Goal: Navigation & Orientation: Find specific page/section

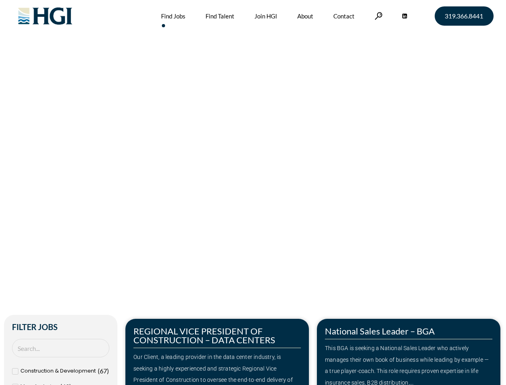
click at [253, 192] on div "Make Your Next Move Home » Jobs" at bounding box center [253, 169] width 457 height 339
click at [377, 16] on link at bounding box center [379, 16] width 8 height 8
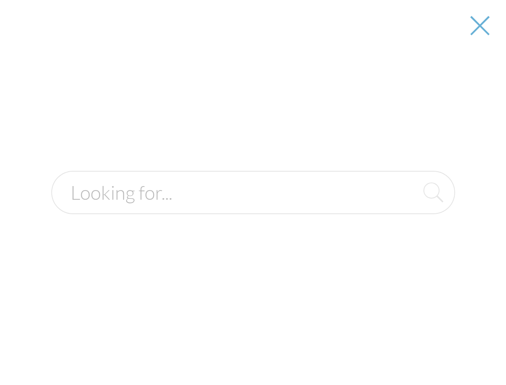
click at [217, 351] on div "Our Client, a leading provider in the data center industry, is seeking a highly…" at bounding box center [216, 374] width 167 height 46
click at [409, 214] on form at bounding box center [253, 192] width 404 height 43
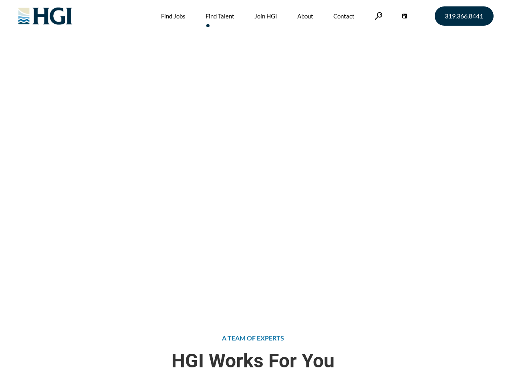
click at [253, 192] on div "Attract the Right Talent Home » Find Talent" at bounding box center [253, 154] width 506 height 308
click at [377, 16] on link at bounding box center [379, 16] width 8 height 8
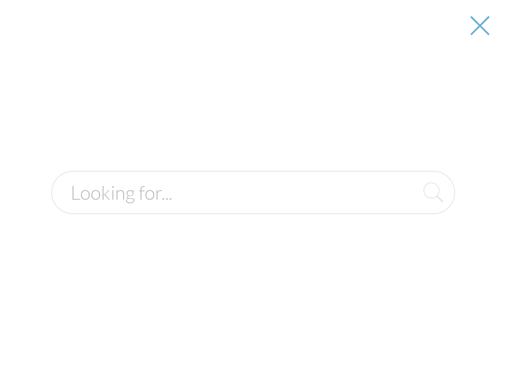
click at [253, 192] on div "Attract the Right Talent Home » Find Talent" at bounding box center [253, 154] width 506 height 308
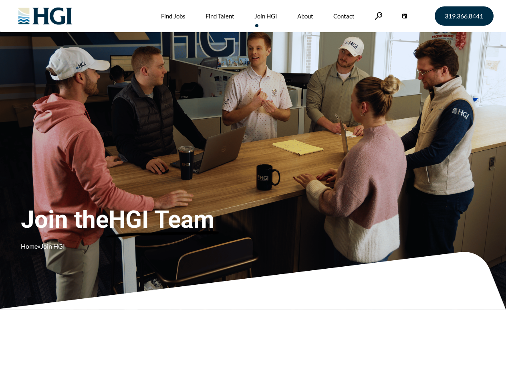
click at [253, 192] on div "Join the HGI Team Home » Join HGI" at bounding box center [150, 181] width 258 height 156
click at [377, 16] on link at bounding box center [379, 16] width 8 height 8
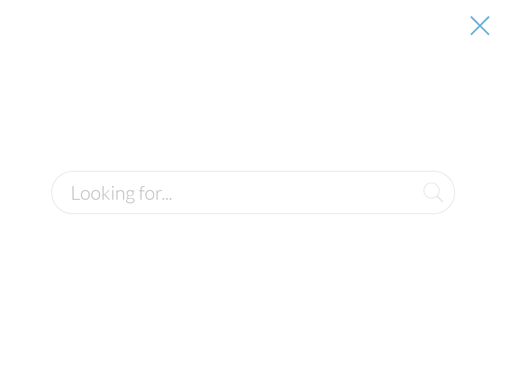
click at [253, 192] on div "Join the HGI Team Home » Join HGI" at bounding box center [150, 181] width 258 height 156
